Goal: Check status: Check status

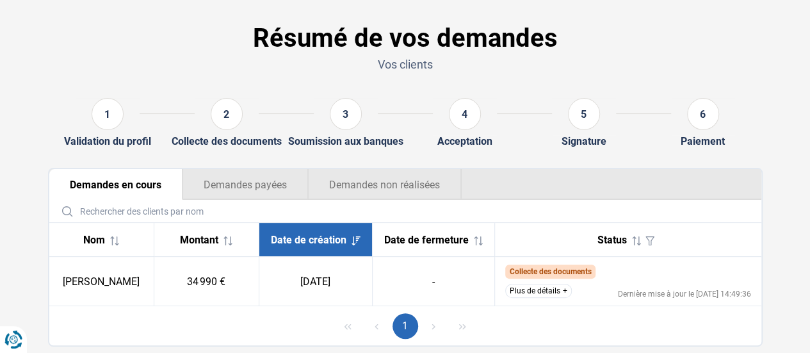
scroll to position [80, 0]
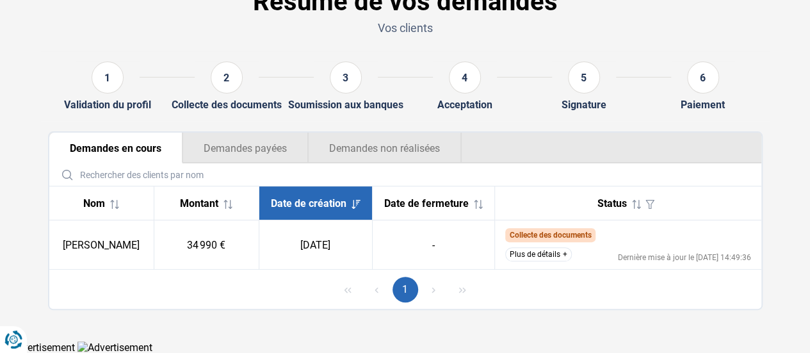
click at [556, 257] on button "Plus de détails" at bounding box center [538, 254] width 67 height 14
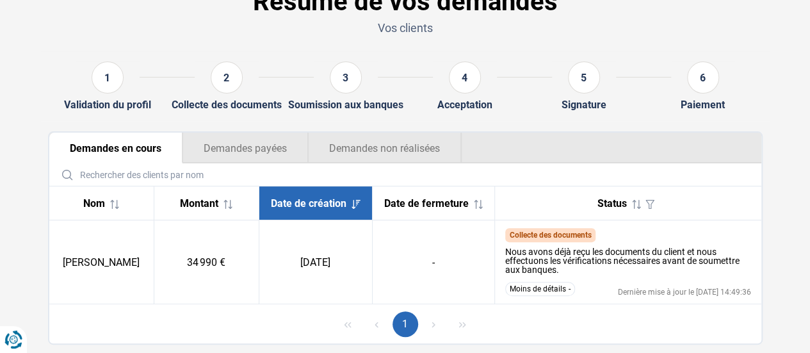
click at [406, 136] on button "Demandes non réalisées" at bounding box center [385, 148] width 154 height 31
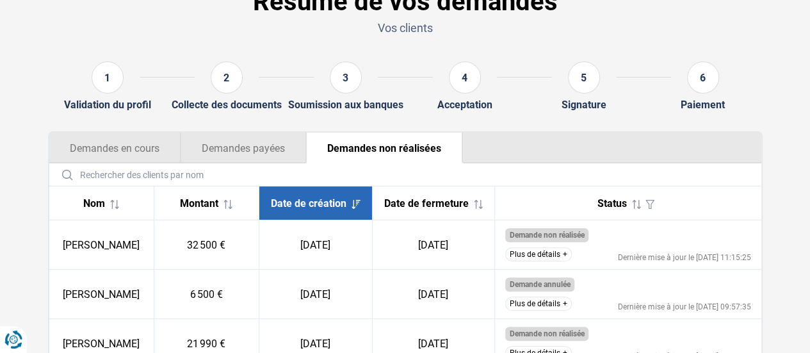
drag, startPoint x: 92, startPoint y: 134, endPoint x: 96, endPoint y: 140, distance: 7.5
click at [92, 139] on button "Demandes en cours" at bounding box center [114, 148] width 131 height 31
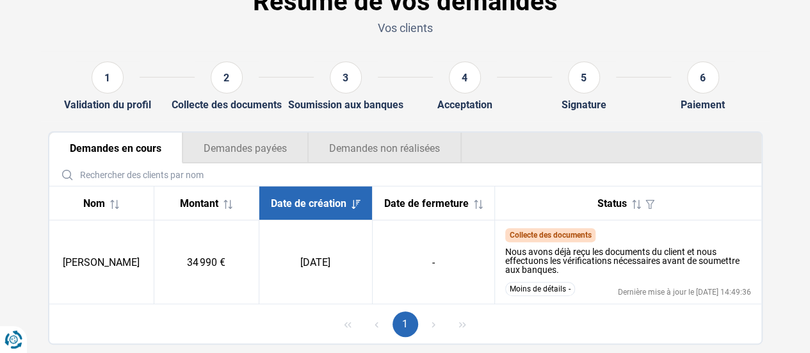
click at [394, 147] on button "Demandes non réalisées" at bounding box center [385, 148] width 154 height 31
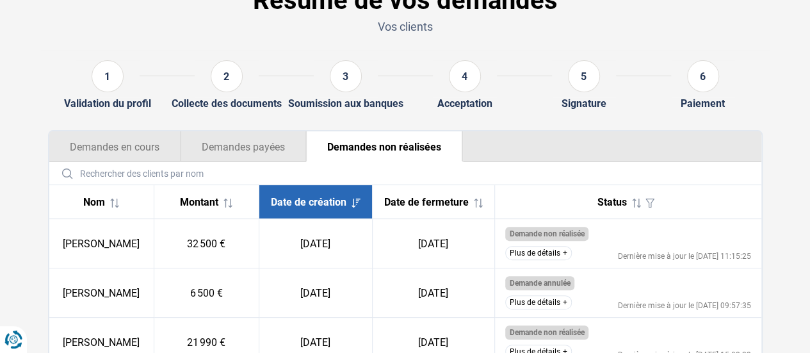
scroll to position [144, 0]
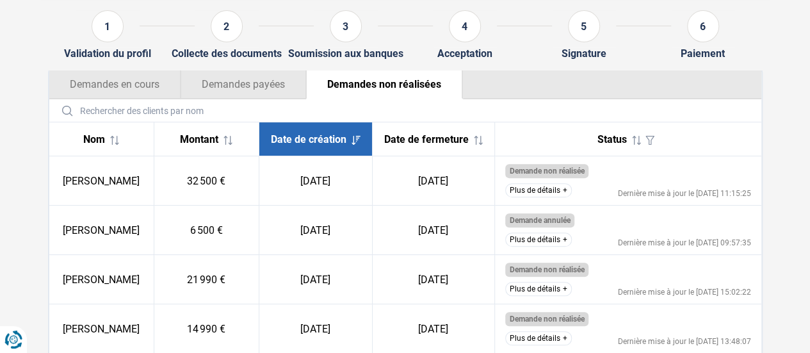
click at [300, 145] on div "Date de création" at bounding box center [316, 139] width 92 height 12
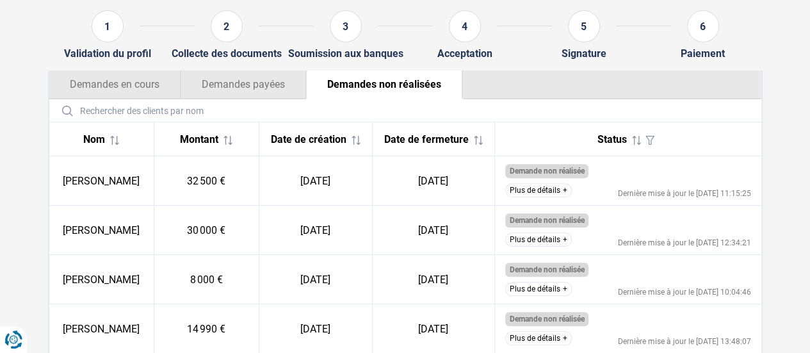
drag, startPoint x: 321, startPoint y: 145, endPoint x: 329, endPoint y: 143, distance: 8.7
click at [346, 144] on span at bounding box center [353, 139] width 14 height 12
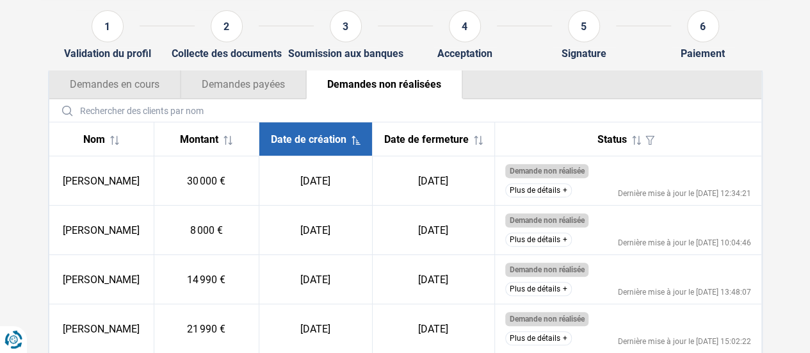
click at [215, 155] on th "Montant" at bounding box center [206, 139] width 105 height 34
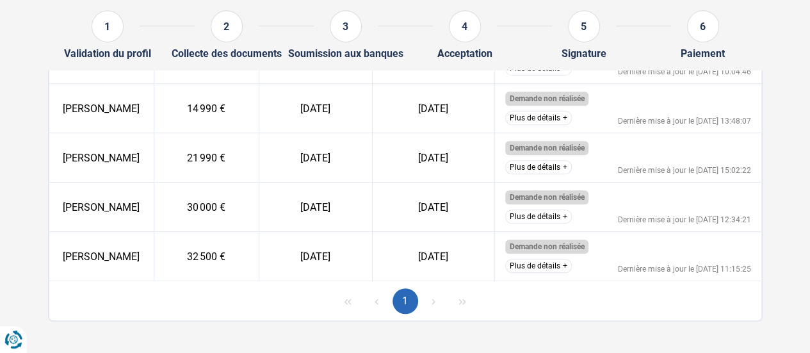
scroll to position [334, 0]
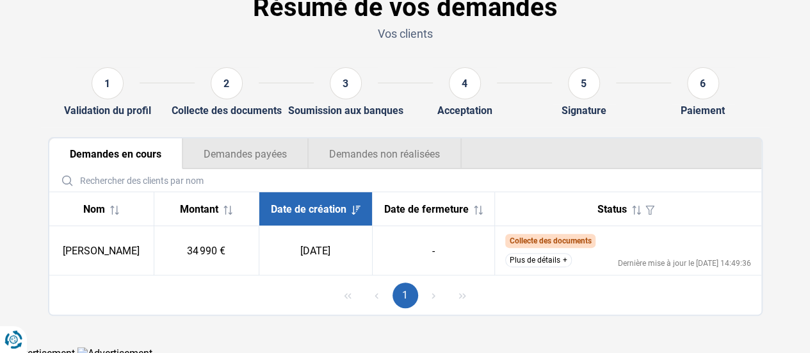
scroll to position [80, 0]
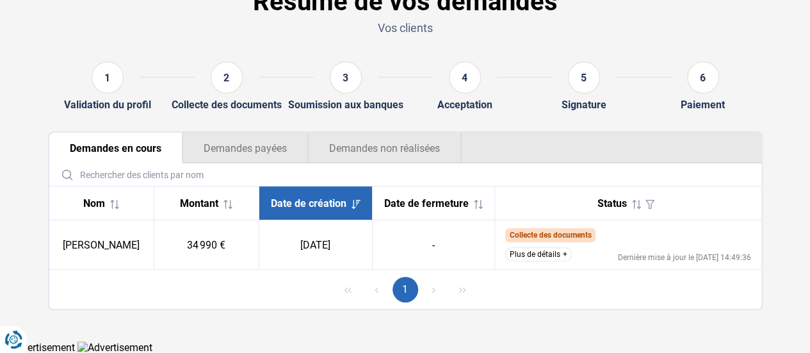
drag, startPoint x: 417, startPoint y: 147, endPoint x: 424, endPoint y: 138, distance: 11.4
click at [418, 145] on button "Demandes non réalisées" at bounding box center [385, 148] width 154 height 31
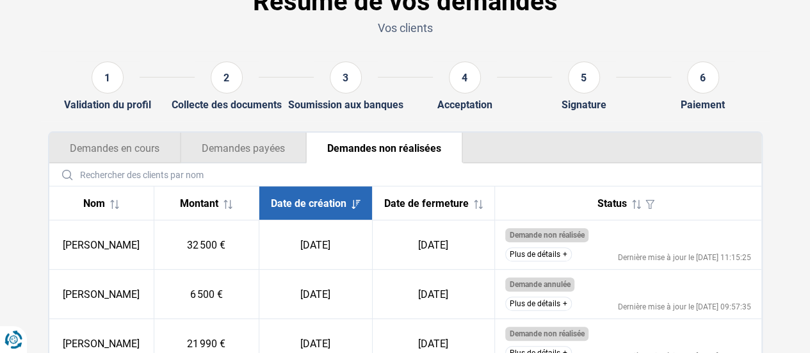
click at [197, 140] on button "Demandes payées" at bounding box center [244, 148] width 126 height 31
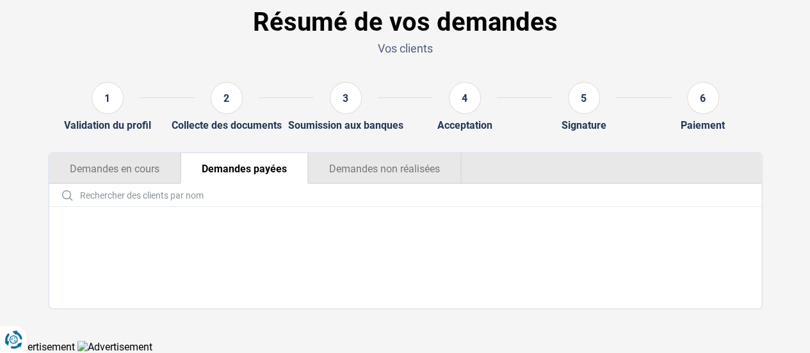
scroll to position [59, 0]
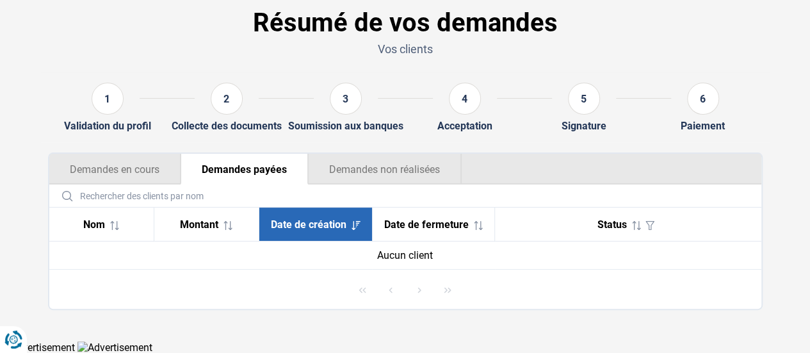
click at [82, 167] on button "Demandes en cours" at bounding box center [114, 169] width 131 height 31
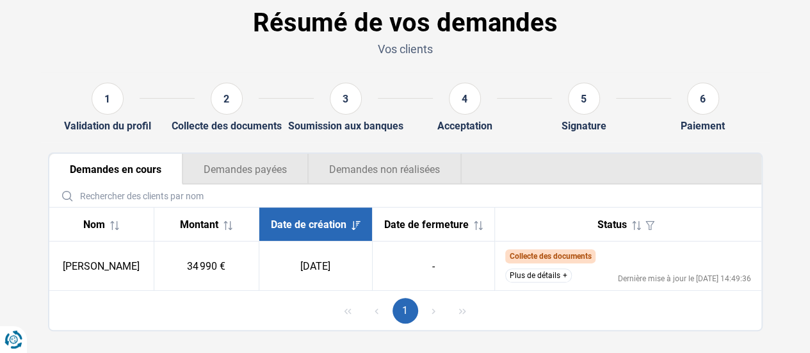
scroll to position [80, 0]
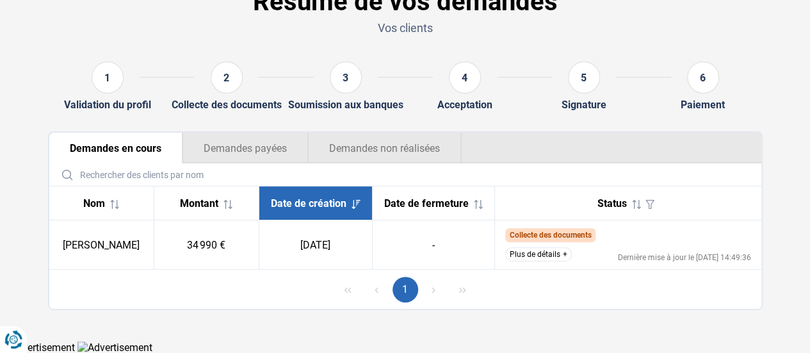
drag, startPoint x: 284, startPoint y: 172, endPoint x: 271, endPoint y: 151, distance: 24.7
click at [283, 172] on input "text" at bounding box center [405, 174] width 702 height 22
click at [416, 158] on button "Demandes non réalisées" at bounding box center [385, 148] width 154 height 31
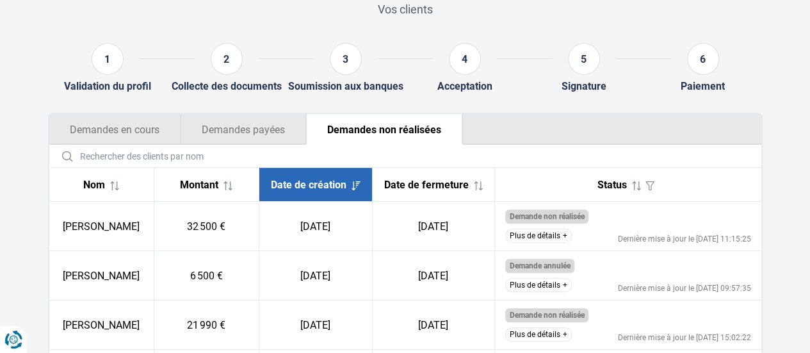
scroll to position [144, 0]
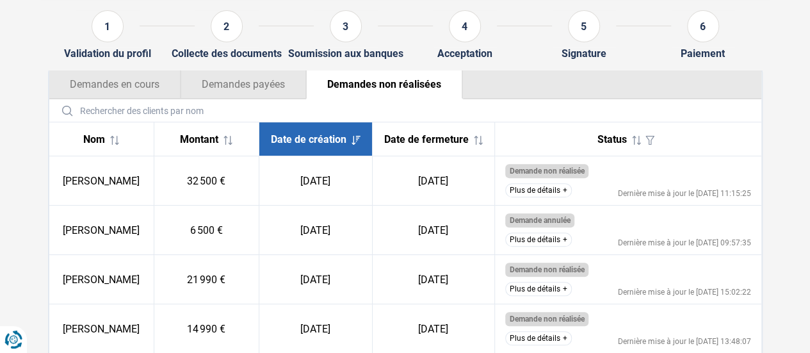
click at [73, 88] on button "Demandes en cours" at bounding box center [114, 84] width 131 height 31
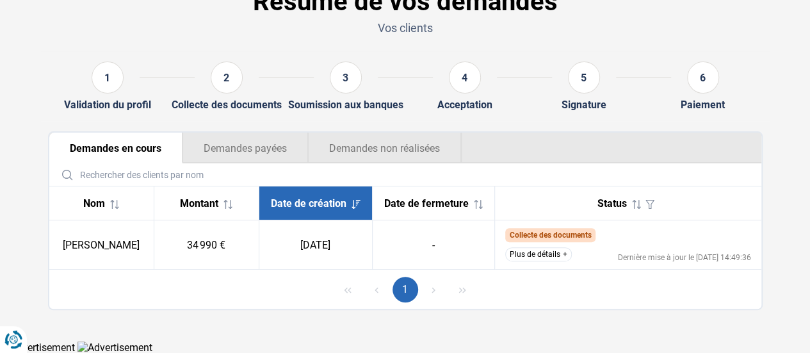
drag, startPoint x: 366, startPoint y: 177, endPoint x: 351, endPoint y: 156, distance: 26.7
click at [366, 177] on input "text" at bounding box center [405, 174] width 702 height 22
click at [342, 145] on button "Demandes non réalisées" at bounding box center [385, 148] width 154 height 31
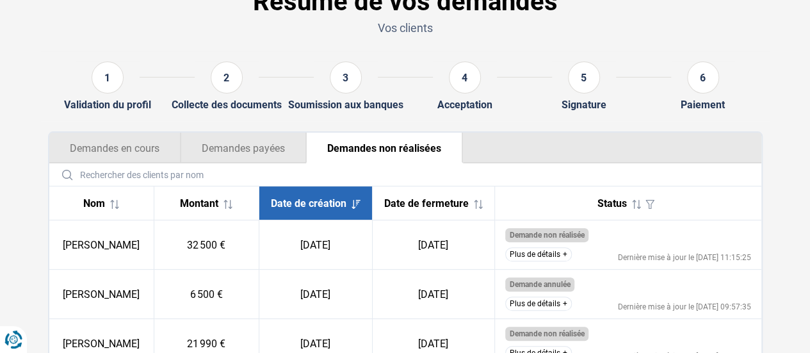
drag, startPoint x: 104, startPoint y: 147, endPoint x: 104, endPoint y: 157, distance: 9.6
click at [104, 156] on button "Demandes en cours" at bounding box center [114, 148] width 131 height 31
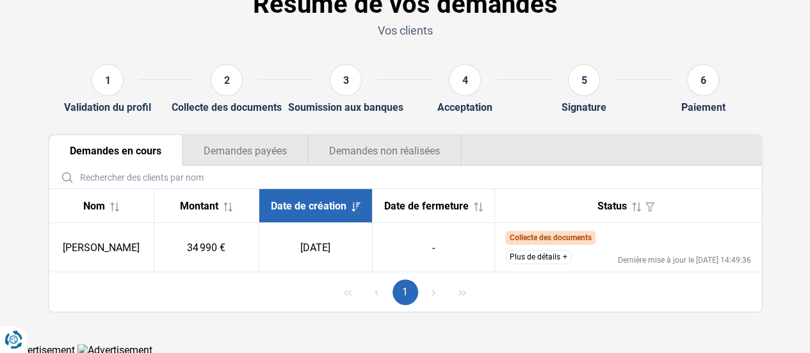
scroll to position [80, 0]
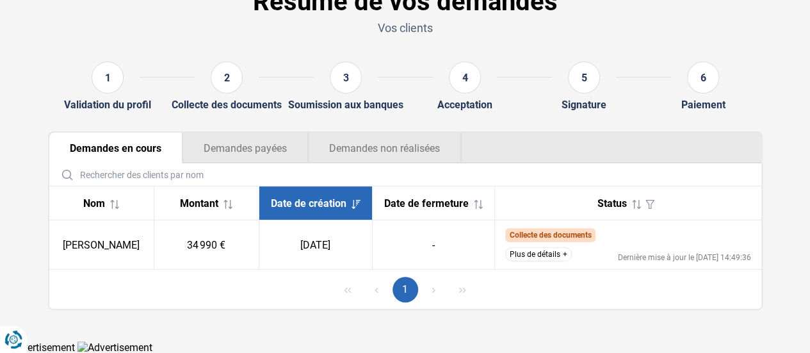
click at [555, 250] on button "Plus de détails" at bounding box center [538, 254] width 67 height 14
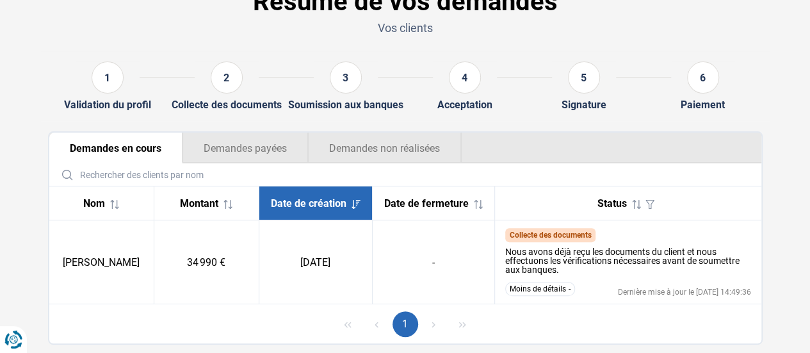
click at [398, 186] on input "text" at bounding box center [405, 174] width 702 height 22
drag, startPoint x: 403, startPoint y: 222, endPoint x: 411, endPoint y: 199, distance: 24.1
click at [406, 220] on table "Nom Montant Date de création Date de fermeture Status Debora Lucentini 34 990 €…" at bounding box center [405, 245] width 712 height 118
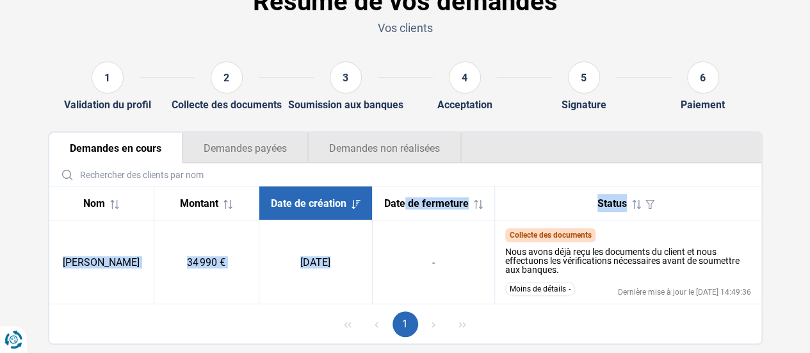
click at [400, 153] on button "Demandes non réalisées" at bounding box center [385, 148] width 154 height 31
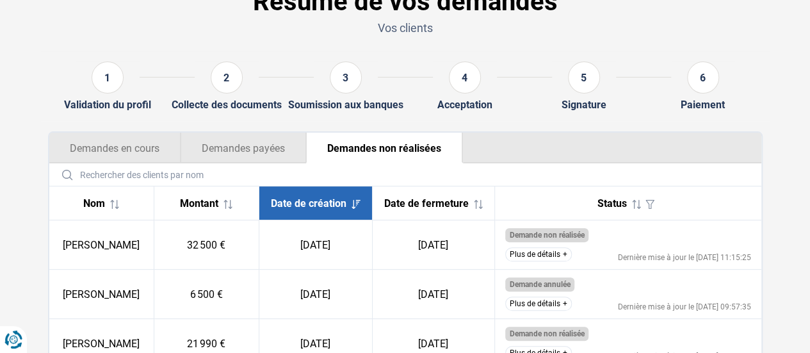
scroll to position [144, 0]
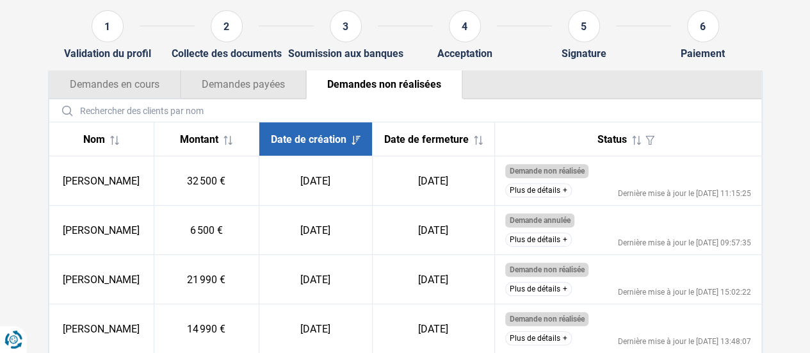
click at [134, 80] on button "Demandes en cours" at bounding box center [114, 84] width 131 height 31
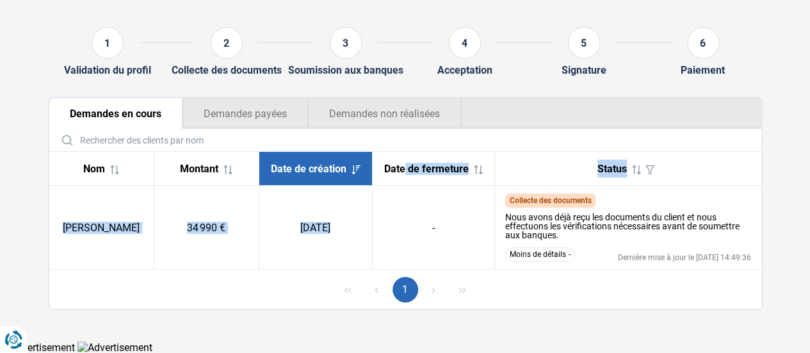
click at [268, 103] on button "Demandes payées" at bounding box center [246, 113] width 126 height 31
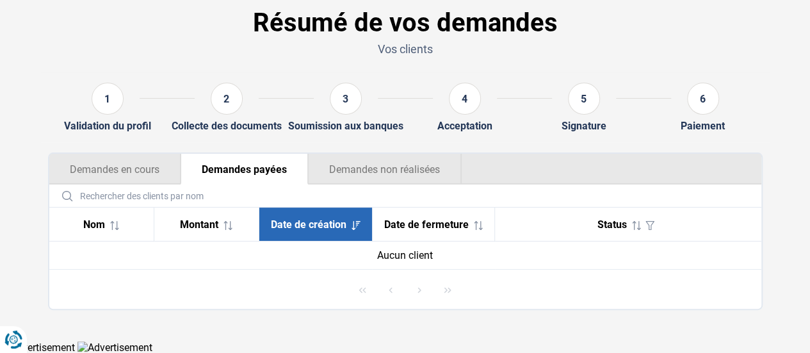
click at [127, 163] on button "Demandes en cours" at bounding box center [114, 169] width 131 height 31
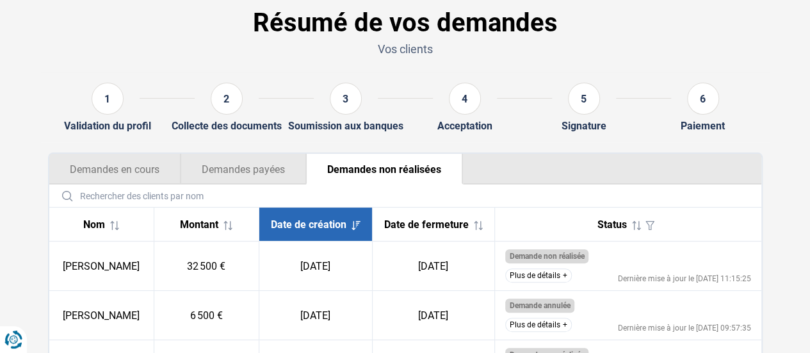
click at [143, 166] on button "Demandes en cours" at bounding box center [114, 169] width 131 height 31
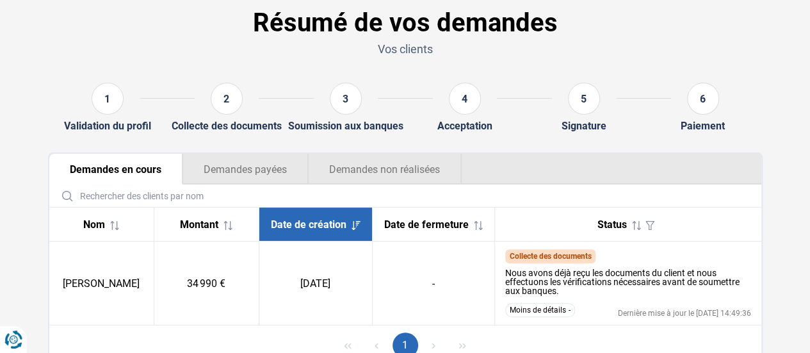
click at [384, 219] on div "Date de fermeture" at bounding box center [433, 224] width 101 height 12
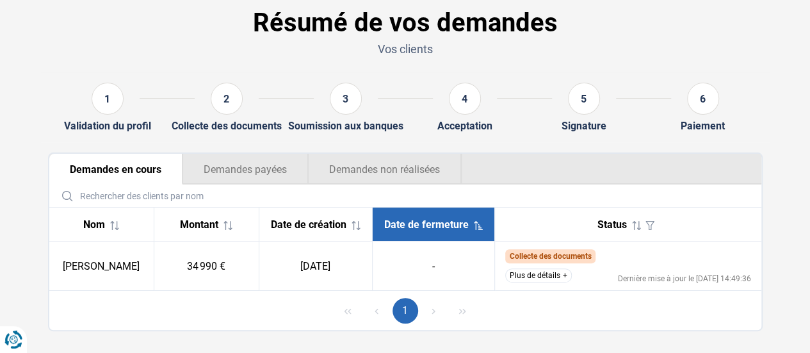
click at [403, 167] on button "Demandes non réalisées" at bounding box center [385, 169] width 154 height 31
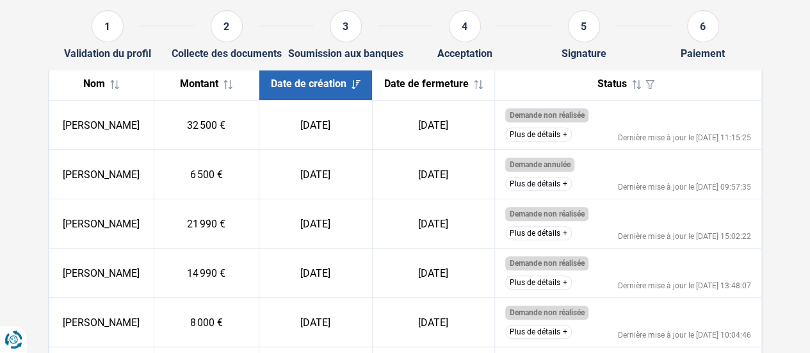
scroll to position [123, 0]
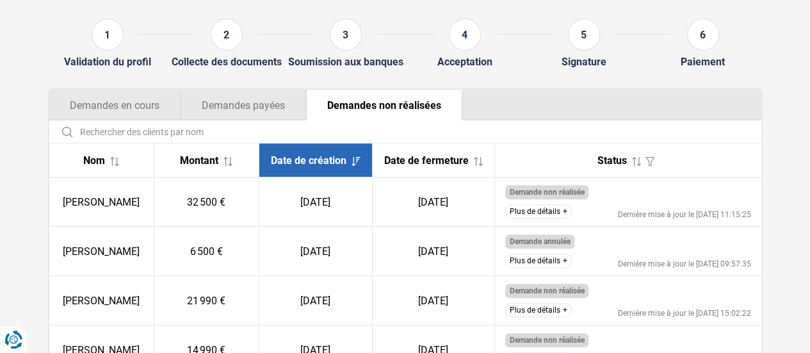
click at [233, 110] on button "Demandes payées" at bounding box center [244, 105] width 126 height 31
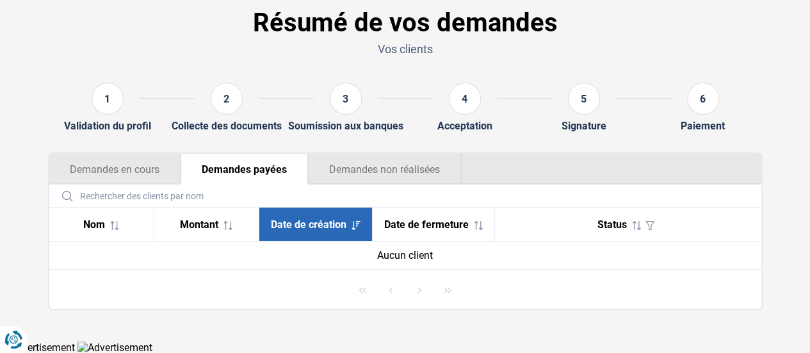
click at [143, 174] on button "Demandes en cours" at bounding box center [114, 169] width 131 height 31
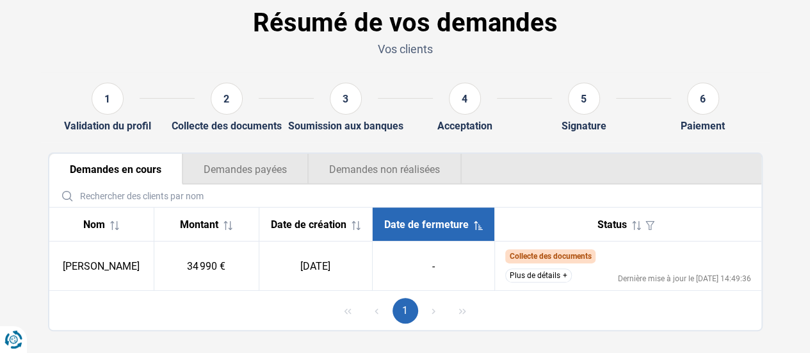
click at [553, 275] on button "Plus de détails" at bounding box center [538, 275] width 67 height 14
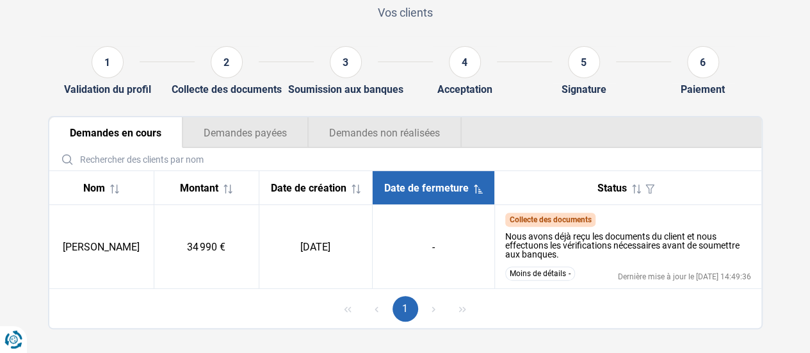
scroll to position [115, 0]
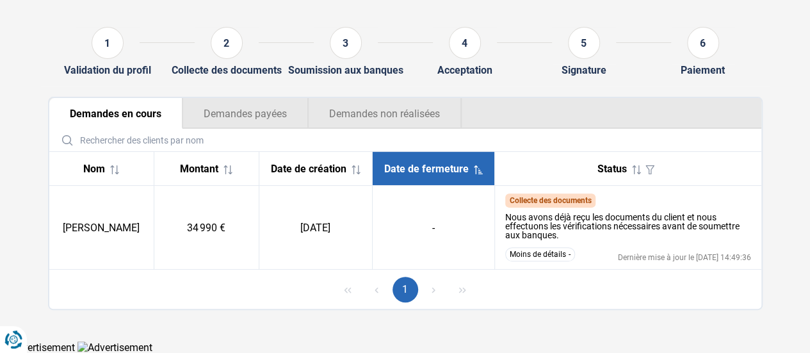
click at [383, 120] on button "Demandes non réalisées" at bounding box center [385, 113] width 154 height 31
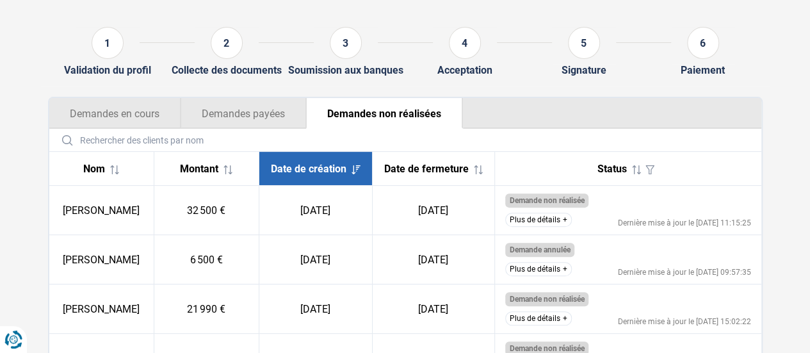
click at [126, 123] on button "Demandes en cours" at bounding box center [114, 113] width 131 height 31
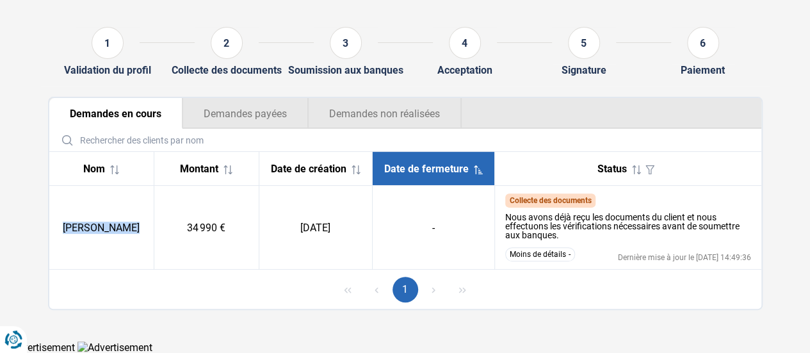
drag, startPoint x: 136, startPoint y: 228, endPoint x: 168, endPoint y: 227, distance: 32.0
click at [168, 227] on tr "Debora Lucentini 34 990 € 08/10/2025 - Collecte des documents Nous avons déjà r…" at bounding box center [405, 228] width 712 height 84
click at [419, 235] on td "-" at bounding box center [433, 228] width 122 height 84
drag, startPoint x: 266, startPoint y: 122, endPoint x: 286, endPoint y: 118, distance: 19.5
click at [268, 119] on button "Demandes payées" at bounding box center [246, 113] width 126 height 31
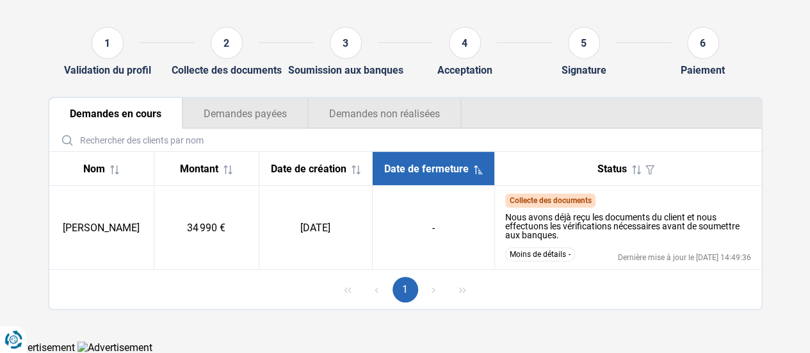
scroll to position [59, 0]
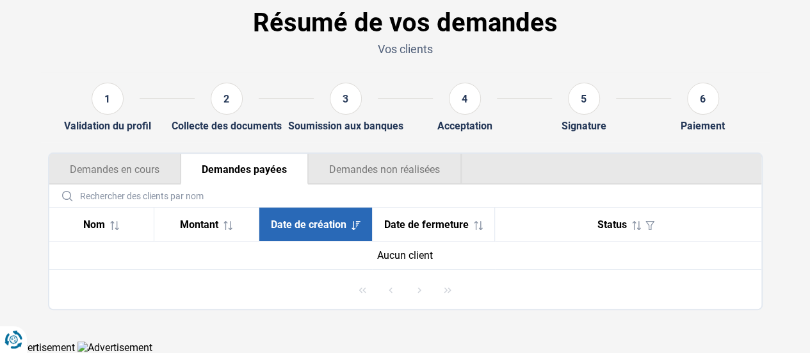
click at [337, 170] on button "Demandes non réalisées" at bounding box center [385, 169] width 154 height 31
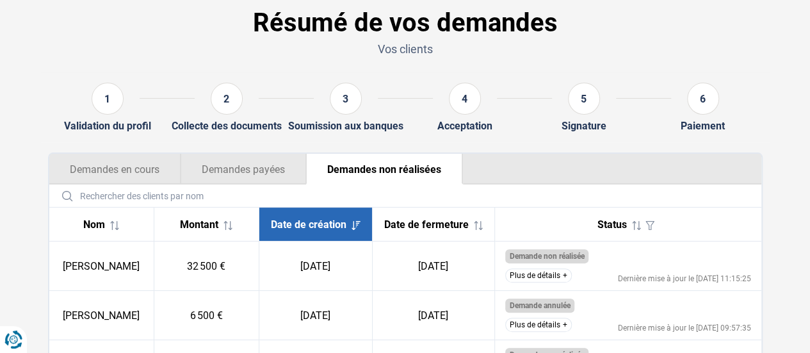
click at [158, 171] on button "Demandes en cours" at bounding box center [114, 169] width 131 height 31
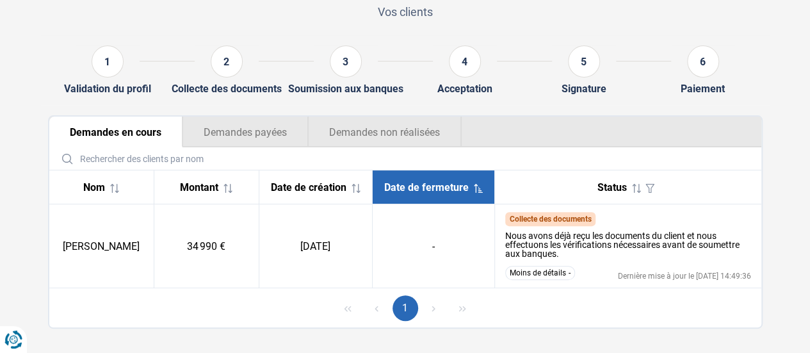
scroll to position [115, 0]
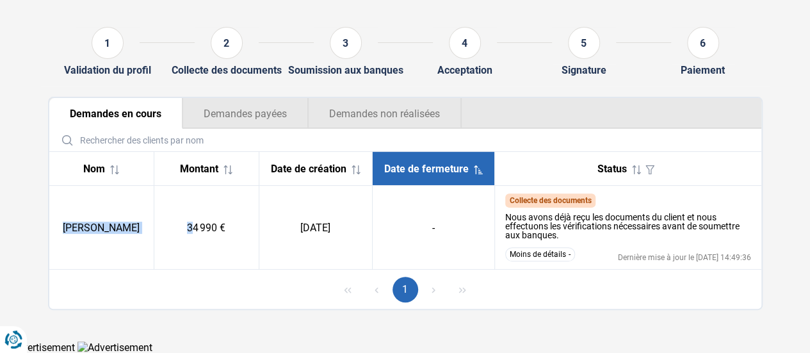
drag, startPoint x: 61, startPoint y: 229, endPoint x: 251, endPoint y: 241, distance: 190.0
click at [202, 235] on tr "Debora Lucentini 34 990 € 08/10/2025 - Collecte des documents Nous avons déjà r…" at bounding box center [405, 228] width 712 height 84
click at [357, 245] on td "08/10/2025" at bounding box center [315, 228] width 113 height 84
click at [390, 114] on button "Demandes non réalisées" at bounding box center [385, 113] width 154 height 31
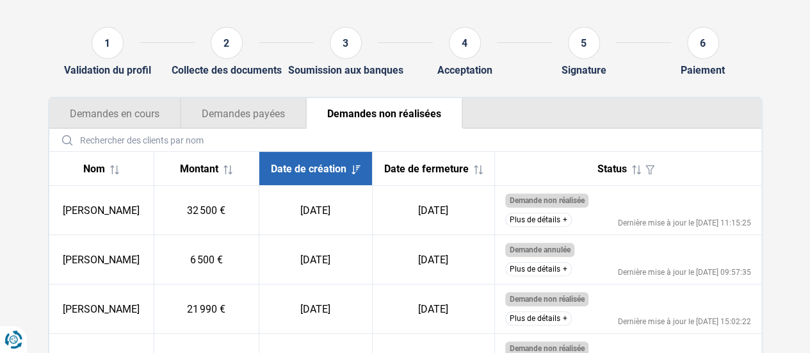
click at [141, 113] on button "Demandes en cours" at bounding box center [114, 113] width 131 height 31
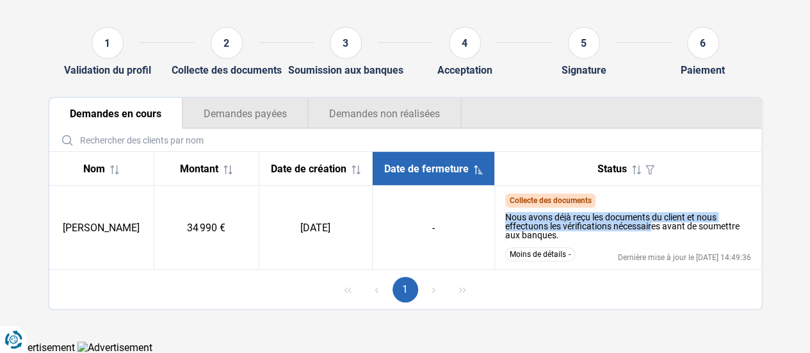
drag, startPoint x: 503, startPoint y: 216, endPoint x: 653, endPoint y: 227, distance: 149.6
click at [653, 227] on td "Collecte des documents Nous avons déjà reçu les documents du client et nous eff…" at bounding box center [628, 228] width 266 height 84
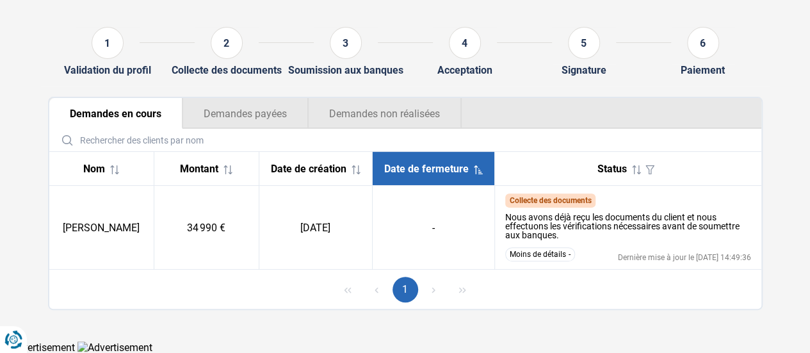
click at [145, 221] on td "Debora Lucentini" at bounding box center [101, 228] width 105 height 84
drag, startPoint x: 140, startPoint y: 231, endPoint x: 175, endPoint y: 232, distance: 34.6
click at [101, 231] on td "Debora Lucentini" at bounding box center [101, 228] width 105 height 84
click at [147, 257] on td "Debora Lucentini" at bounding box center [101, 228] width 105 height 84
drag, startPoint x: 194, startPoint y: 235, endPoint x: 234, endPoint y: 232, distance: 40.5
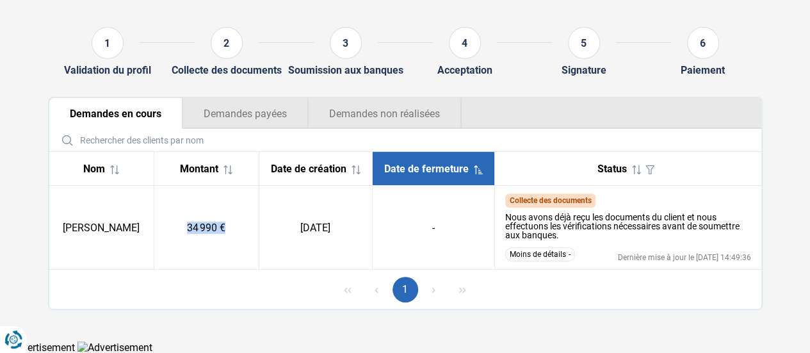
click at [234, 232] on td "34 990 €" at bounding box center [206, 228] width 105 height 84
drag, startPoint x: 86, startPoint y: 228, endPoint x: 247, endPoint y: 224, distance: 160.8
click at [247, 225] on tr "Debora Lucentini 34 990 € 08/10/2025 - Collecte des documents Nous avons déjà r…" at bounding box center [405, 228] width 712 height 84
click at [245, 224] on td "34 990 €" at bounding box center [206, 228] width 105 height 84
drag, startPoint x: 190, startPoint y: 228, endPoint x: 270, endPoint y: 232, distance: 80.8
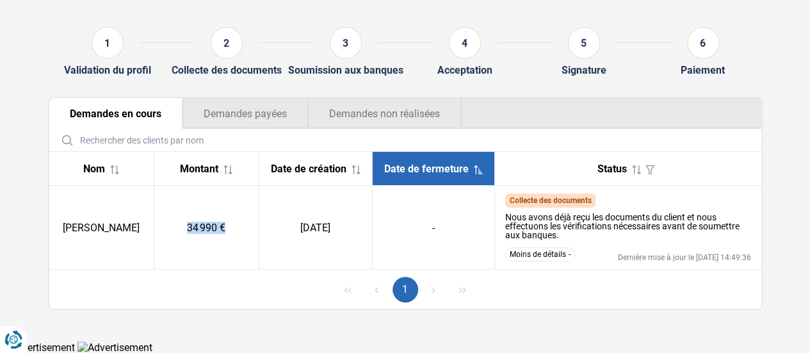
click at [270, 232] on tr "Debora Lucentini 34 990 € 08/10/2025 - Collecte des documents Nous avons déjà r…" at bounding box center [405, 228] width 712 height 84
click at [277, 231] on td "08/10/2025" at bounding box center [315, 228] width 113 height 84
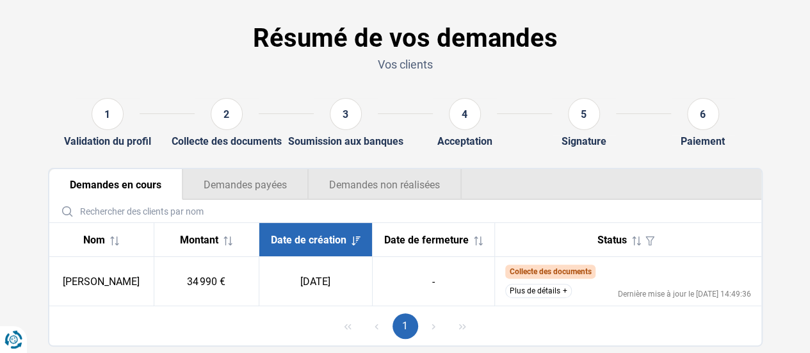
scroll to position [80, 0]
